Goal: Task Accomplishment & Management: Complete application form

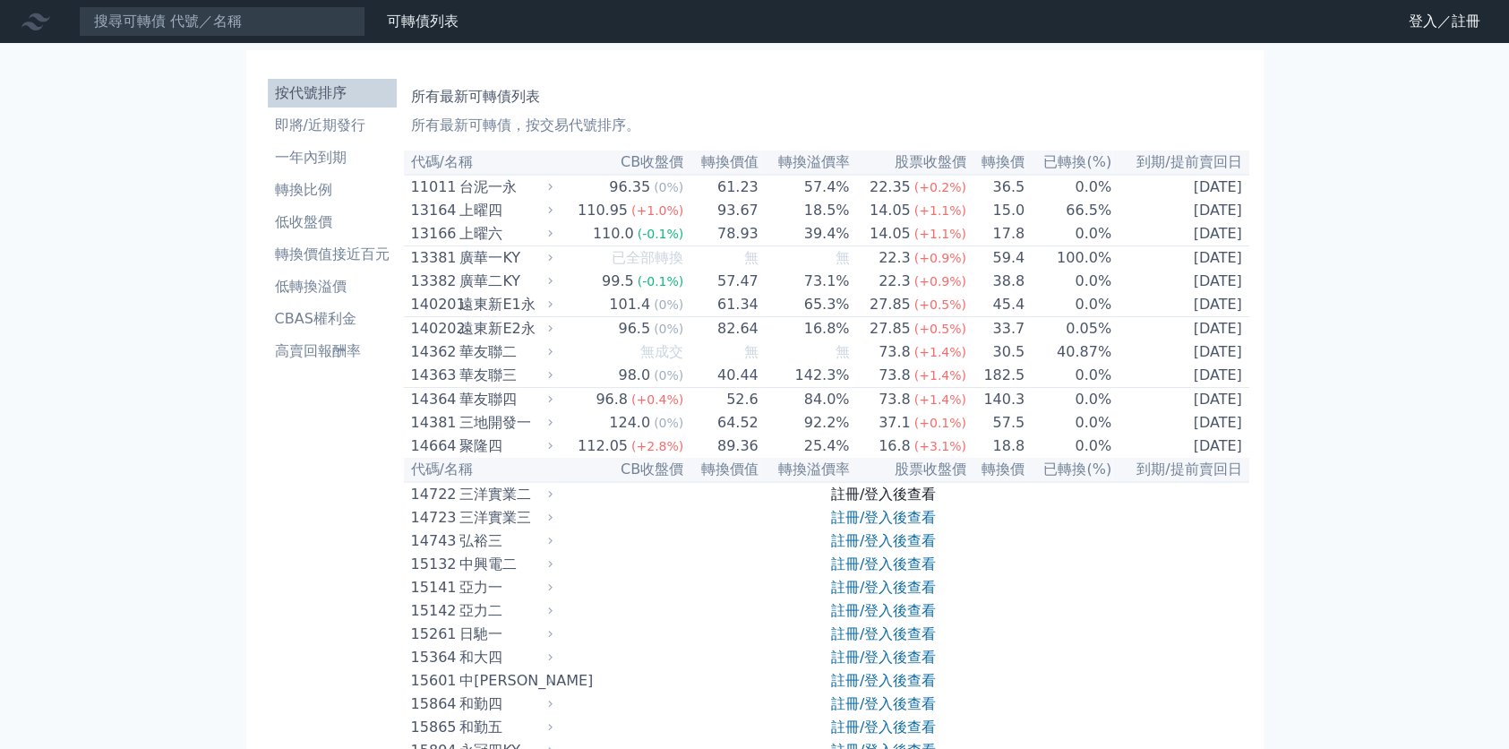
click at [913, 502] on link "註冊/登入後查看" at bounding box center [883, 493] width 105 height 17
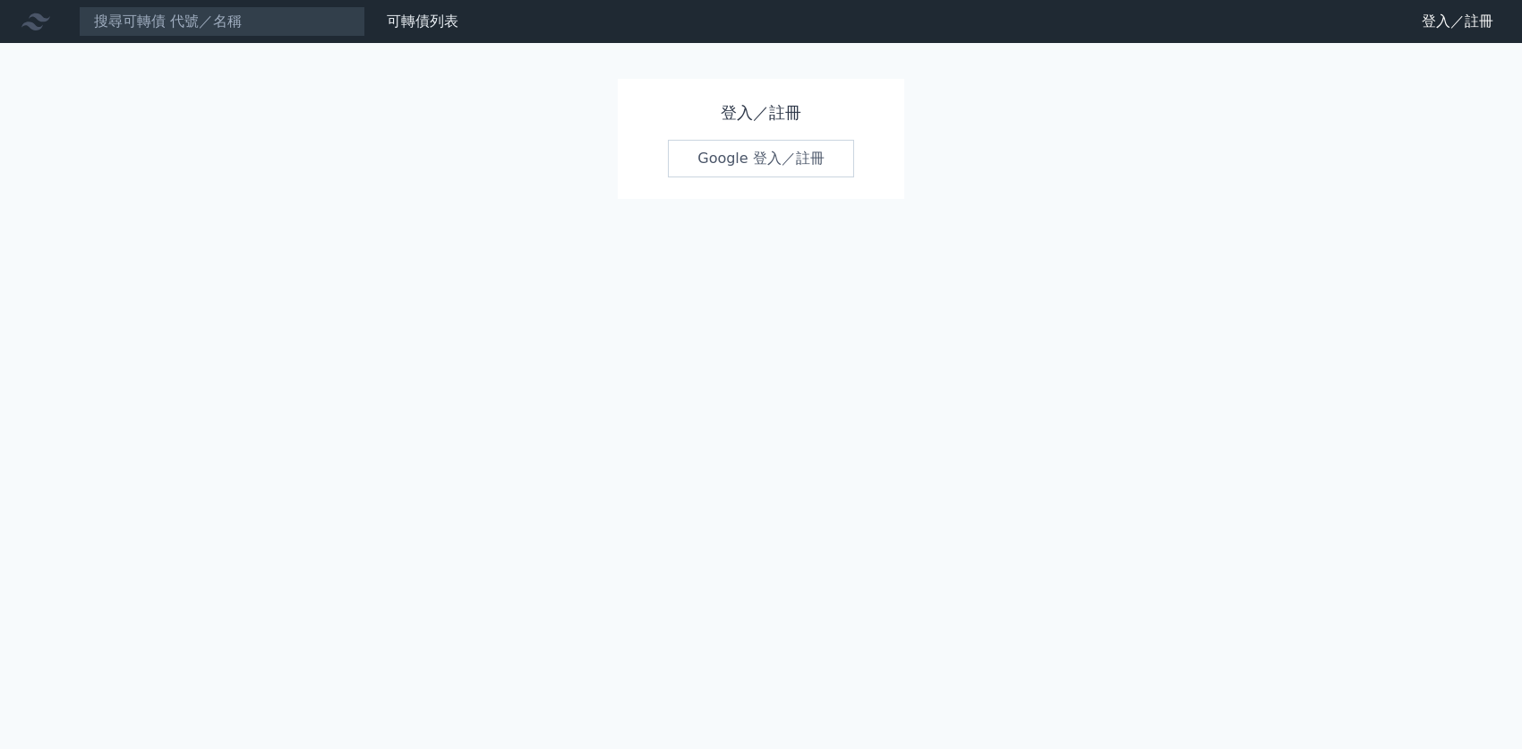
click at [791, 158] on link "Google 登入／註冊" at bounding box center [761, 159] width 186 height 38
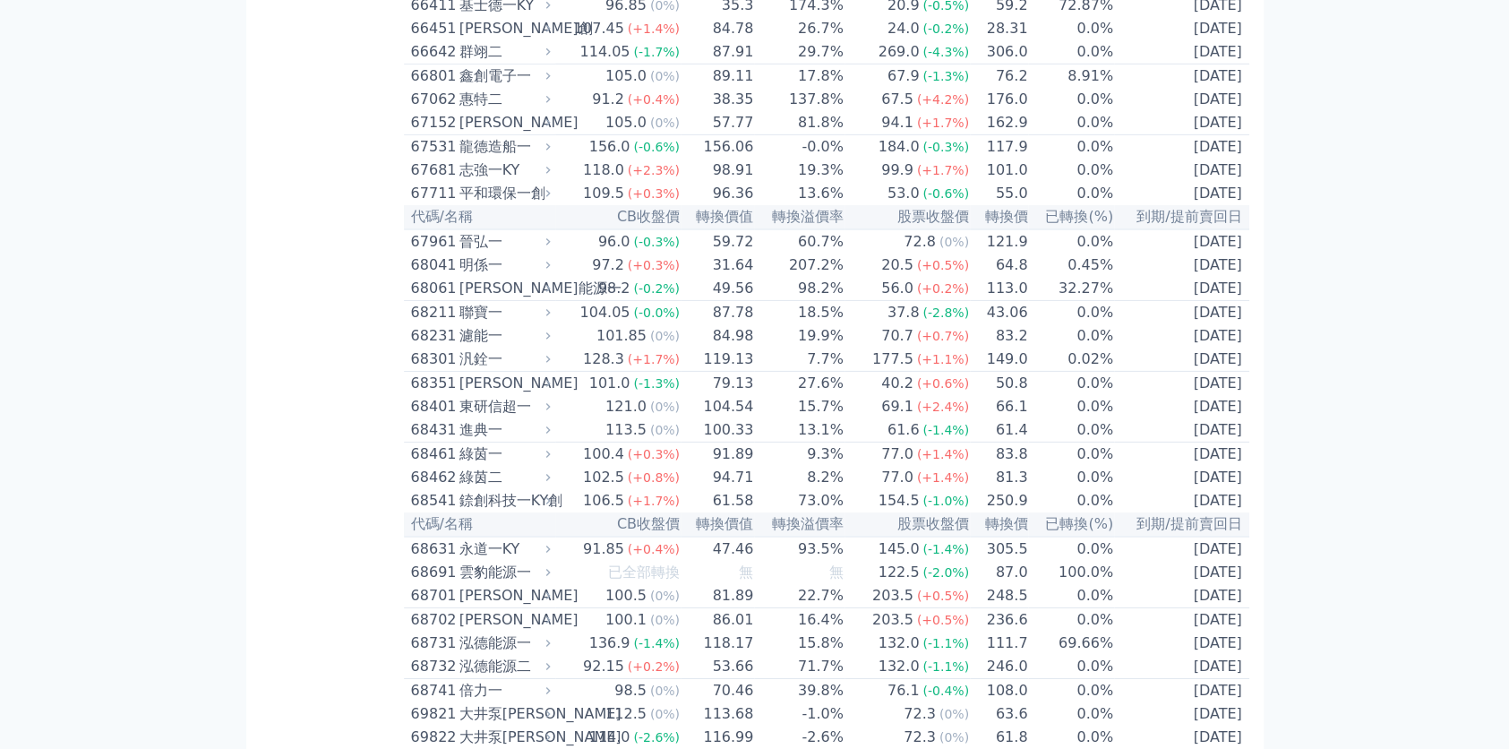
scroll to position [8598, 0]
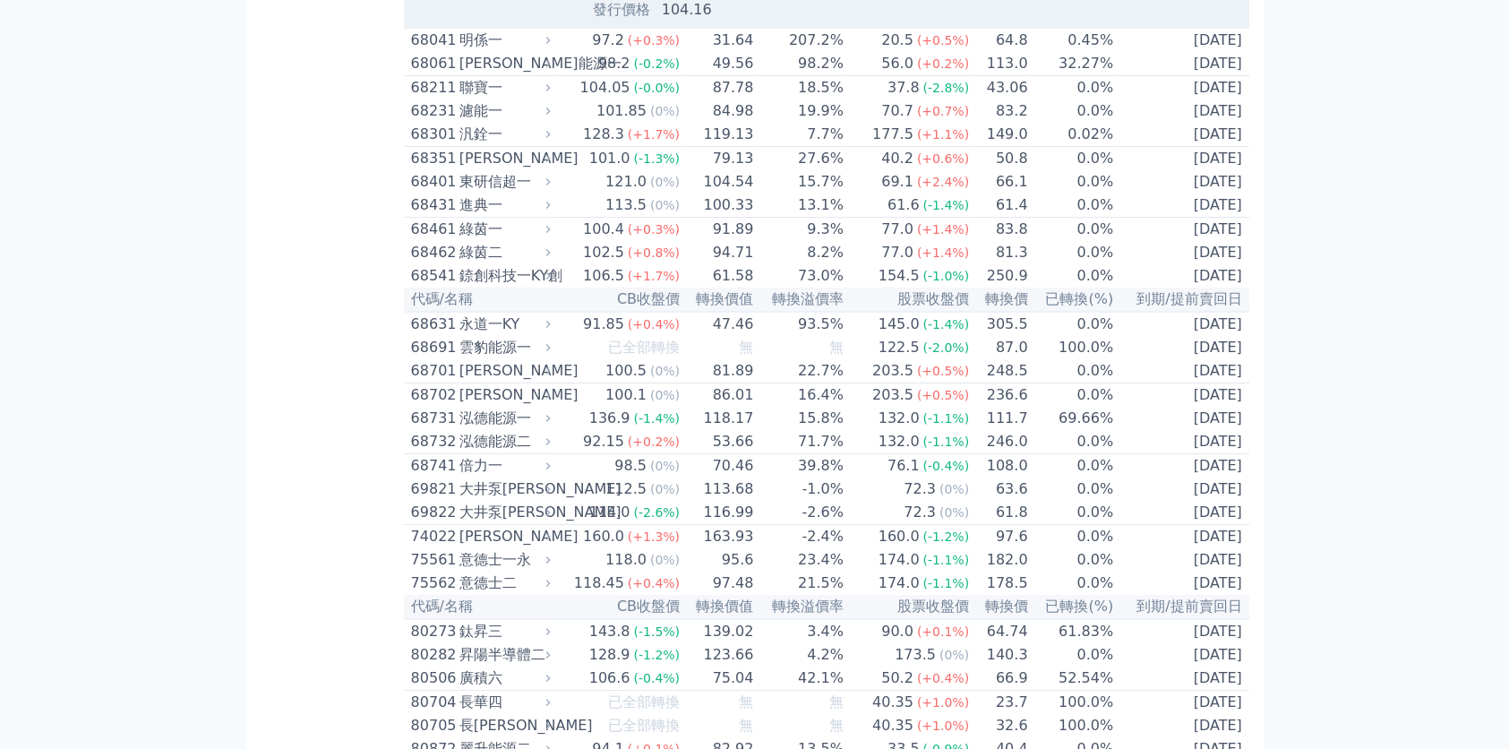
scroll to position [9135, 0]
